Goal: Task Accomplishment & Management: Manage account settings

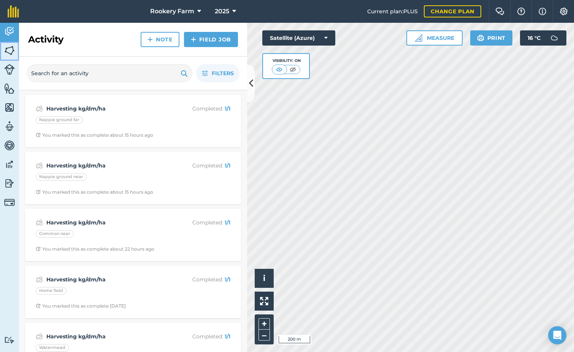
click at [11, 55] on img at bounding box center [9, 50] width 11 height 11
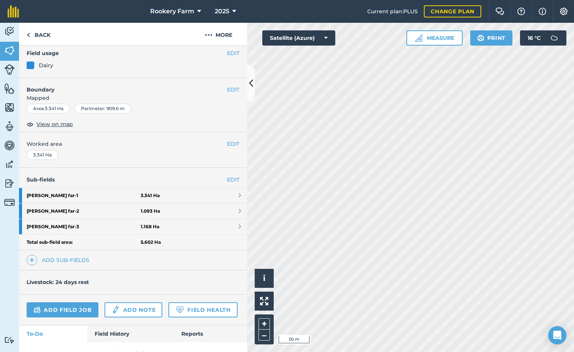
scroll to position [76, 0]
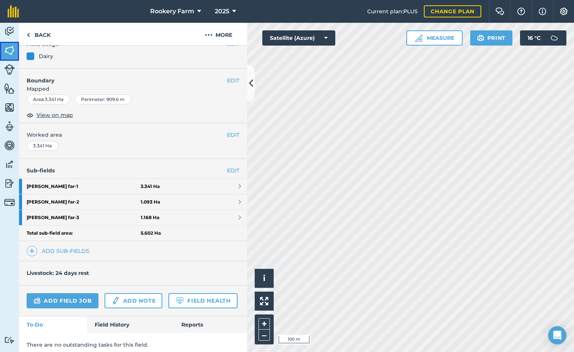
click at [10, 48] on img at bounding box center [9, 50] width 11 height 11
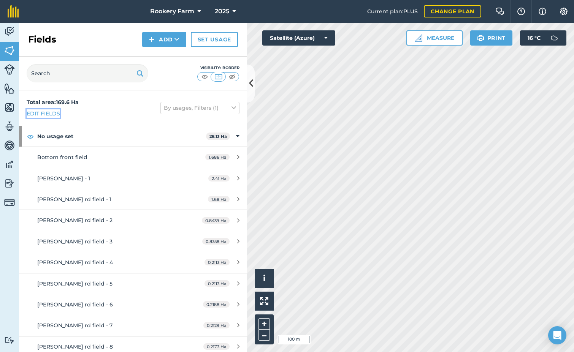
click at [41, 111] on link "Edit fields" at bounding box center [43, 113] width 33 height 8
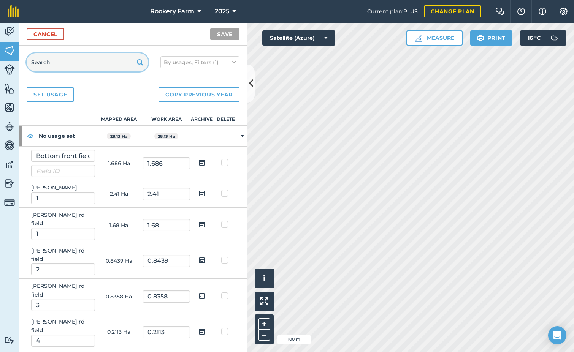
click at [57, 63] on input "text" at bounding box center [88, 62] width 122 height 18
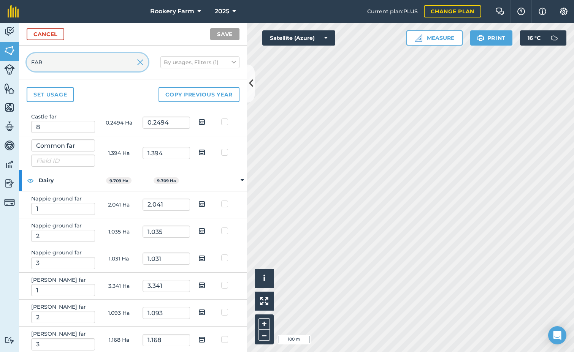
scroll to position [196, 0]
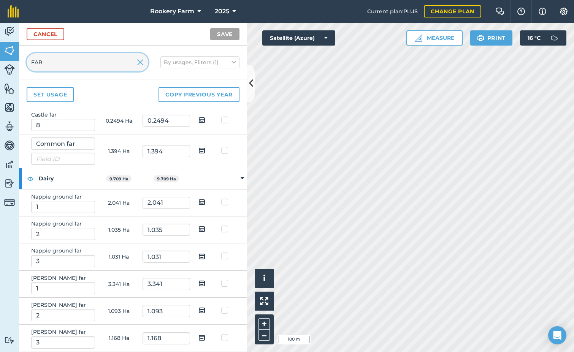
type input "FAR"
click at [198, 311] on img at bounding box center [201, 310] width 7 height 9
click at [205, 311] on input "checkbox" at bounding box center [207, 308] width 5 height 5
checkbox input "true"
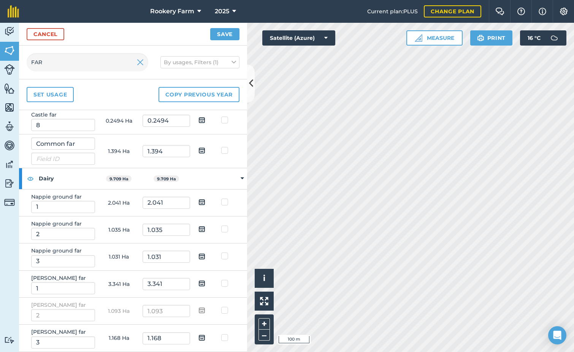
click at [198, 337] on img at bounding box center [201, 337] width 7 height 9
click at [205, 337] on input "checkbox" at bounding box center [207, 335] width 5 height 5
checkbox input "true"
click at [224, 30] on button "Save" at bounding box center [224, 34] width 29 height 12
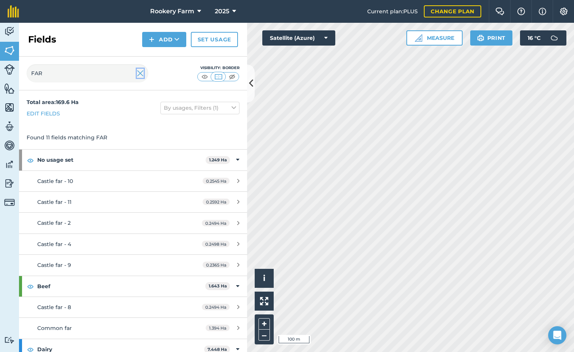
click at [142, 73] on img at bounding box center [140, 73] width 7 height 9
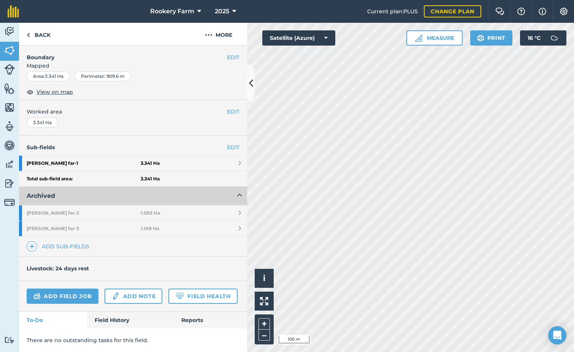
scroll to position [114, 0]
click at [74, 241] on link "Add sub-fields" at bounding box center [60, 246] width 66 height 11
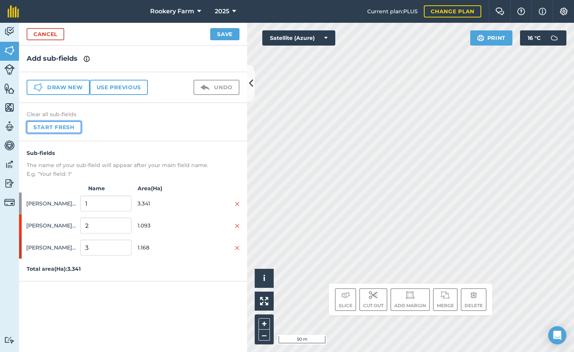
click at [62, 125] on button "Start fresh" at bounding box center [54, 127] width 55 height 12
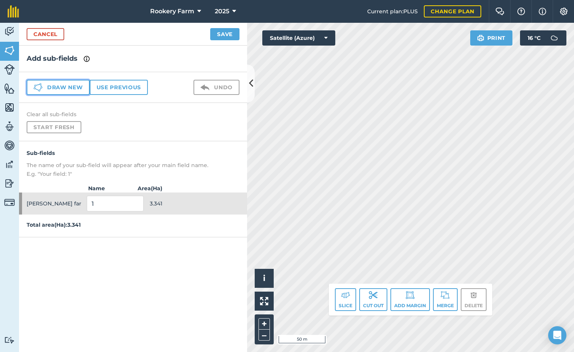
click at [75, 89] on button "Draw new" at bounding box center [58, 87] width 63 height 15
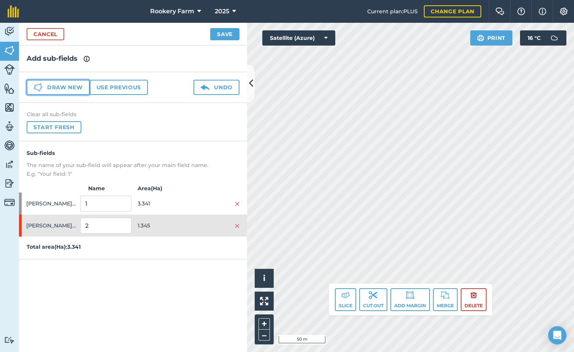
click at [68, 86] on button "Draw new" at bounding box center [58, 87] width 63 height 15
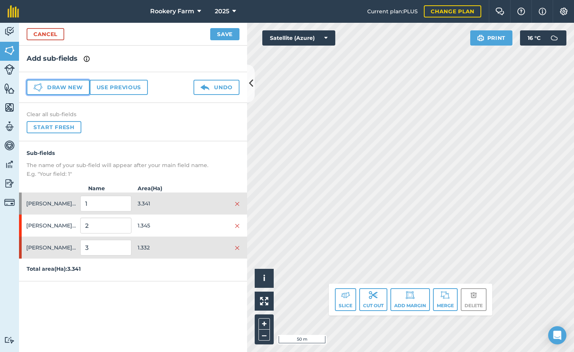
click at [76, 88] on button "Draw new" at bounding box center [58, 87] width 63 height 15
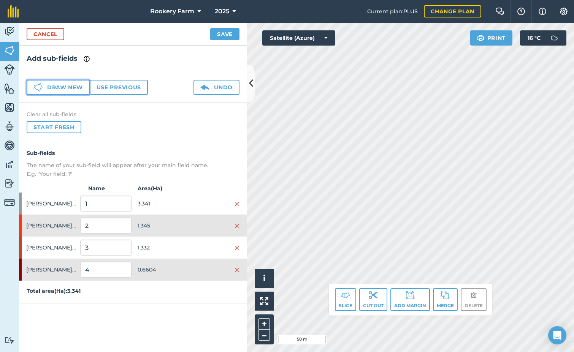
click at [79, 88] on button "Draw new" at bounding box center [58, 87] width 63 height 15
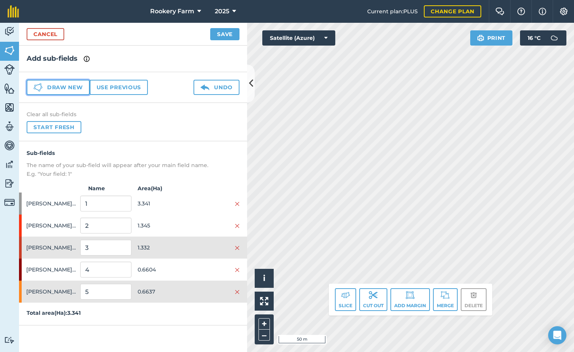
click at [77, 90] on button "Draw new" at bounding box center [58, 87] width 63 height 15
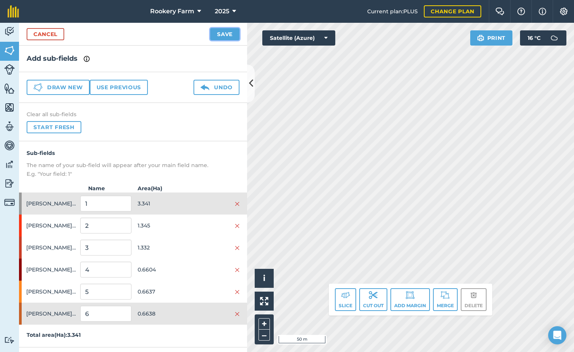
click at [223, 32] on button "Save" at bounding box center [224, 34] width 29 height 12
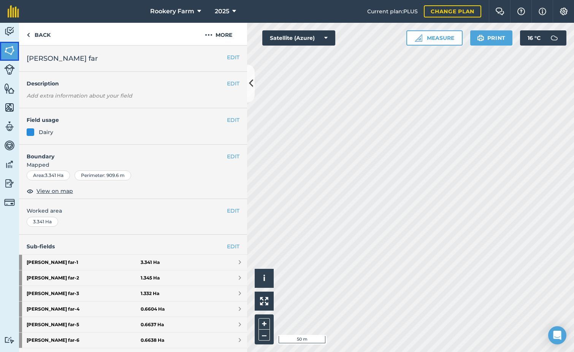
click at [8, 52] on img at bounding box center [9, 50] width 11 height 11
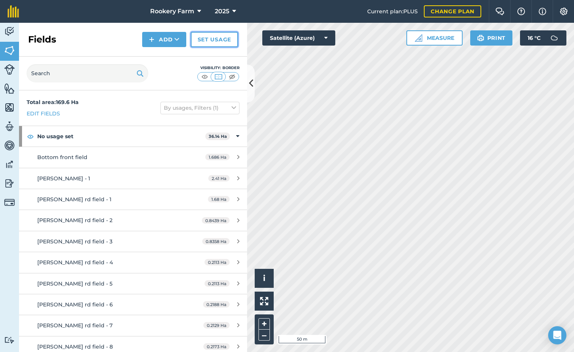
click at [218, 40] on link "Set usage" at bounding box center [214, 39] width 47 height 15
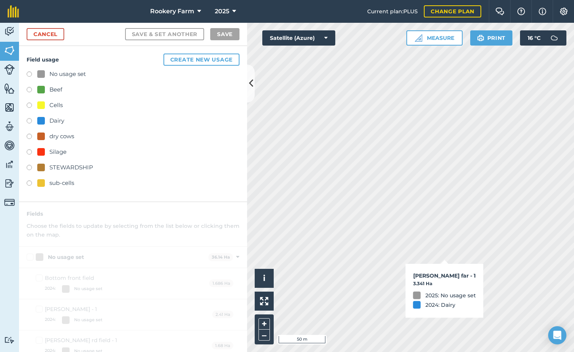
checkbox input "true"
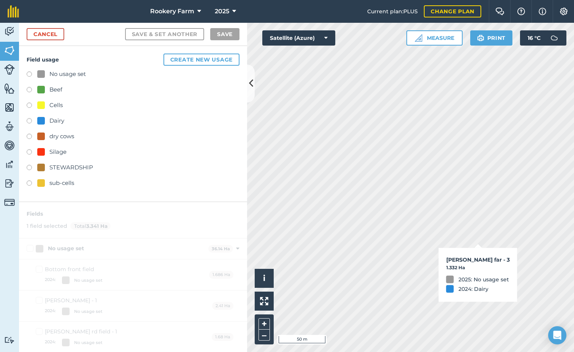
checkbox input "true"
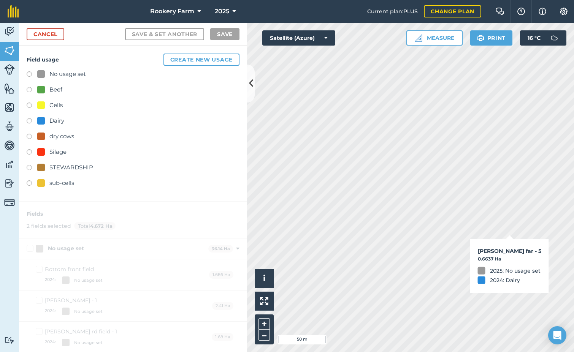
checkbox input "true"
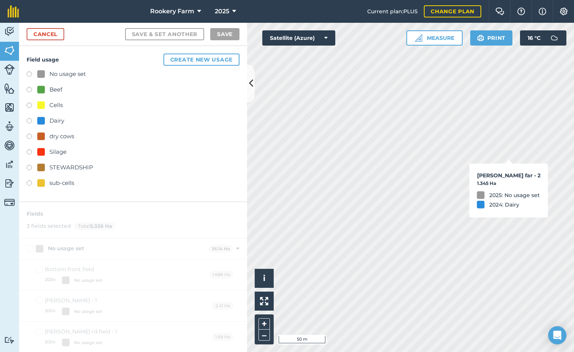
checkbox input "true"
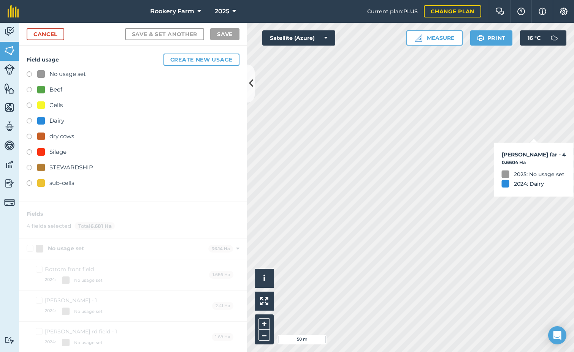
checkbox input "true"
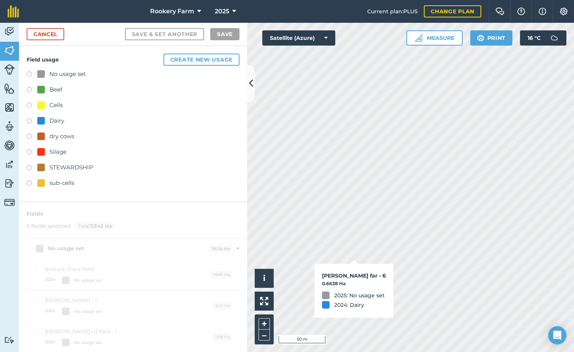
checkbox input "true"
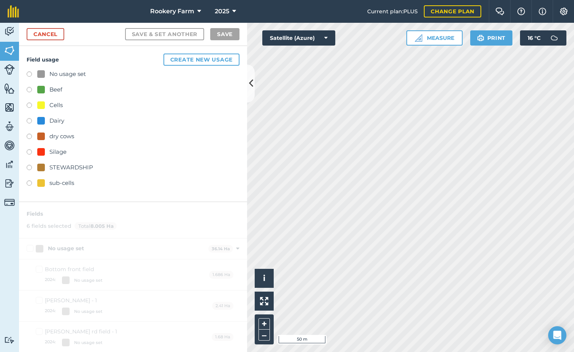
click at [29, 120] on label at bounding box center [32, 122] width 11 height 8
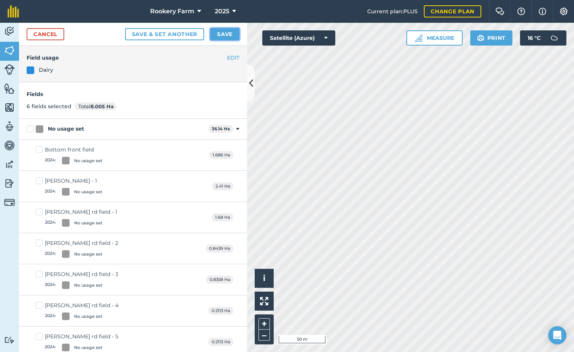
click at [226, 37] on button "Save" at bounding box center [224, 34] width 29 height 12
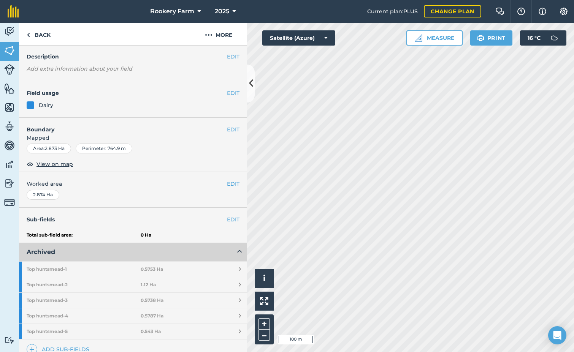
scroll to position [127, 0]
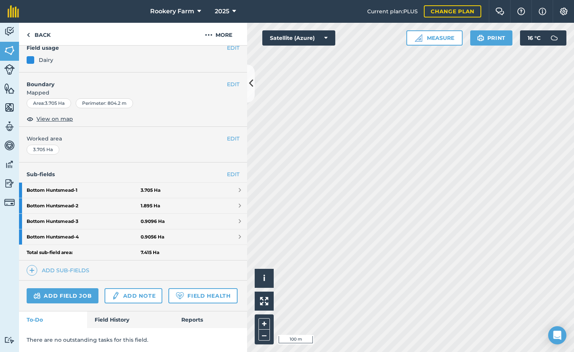
scroll to position [117, 0]
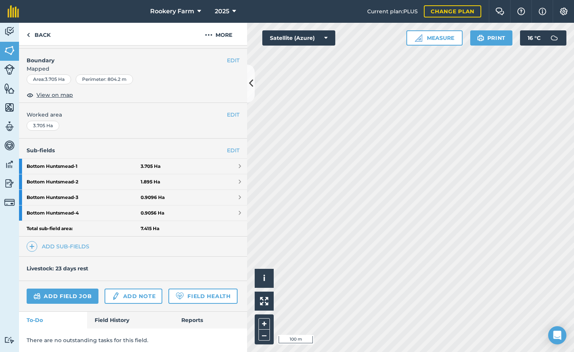
scroll to position [127, 0]
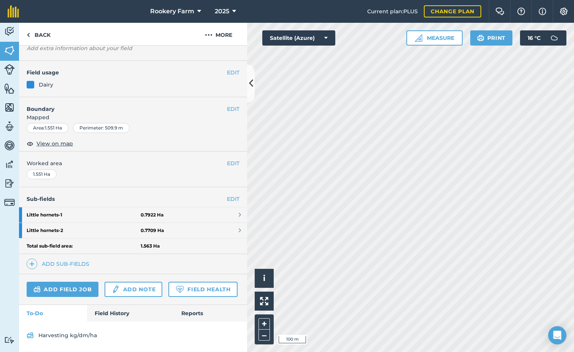
scroll to position [93, 0]
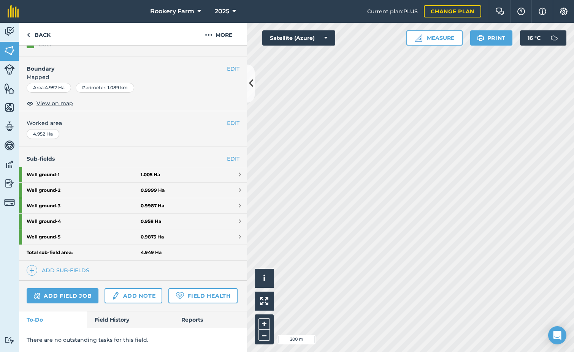
scroll to position [127, 0]
